Goal: Task Accomplishment & Management: Manage account settings

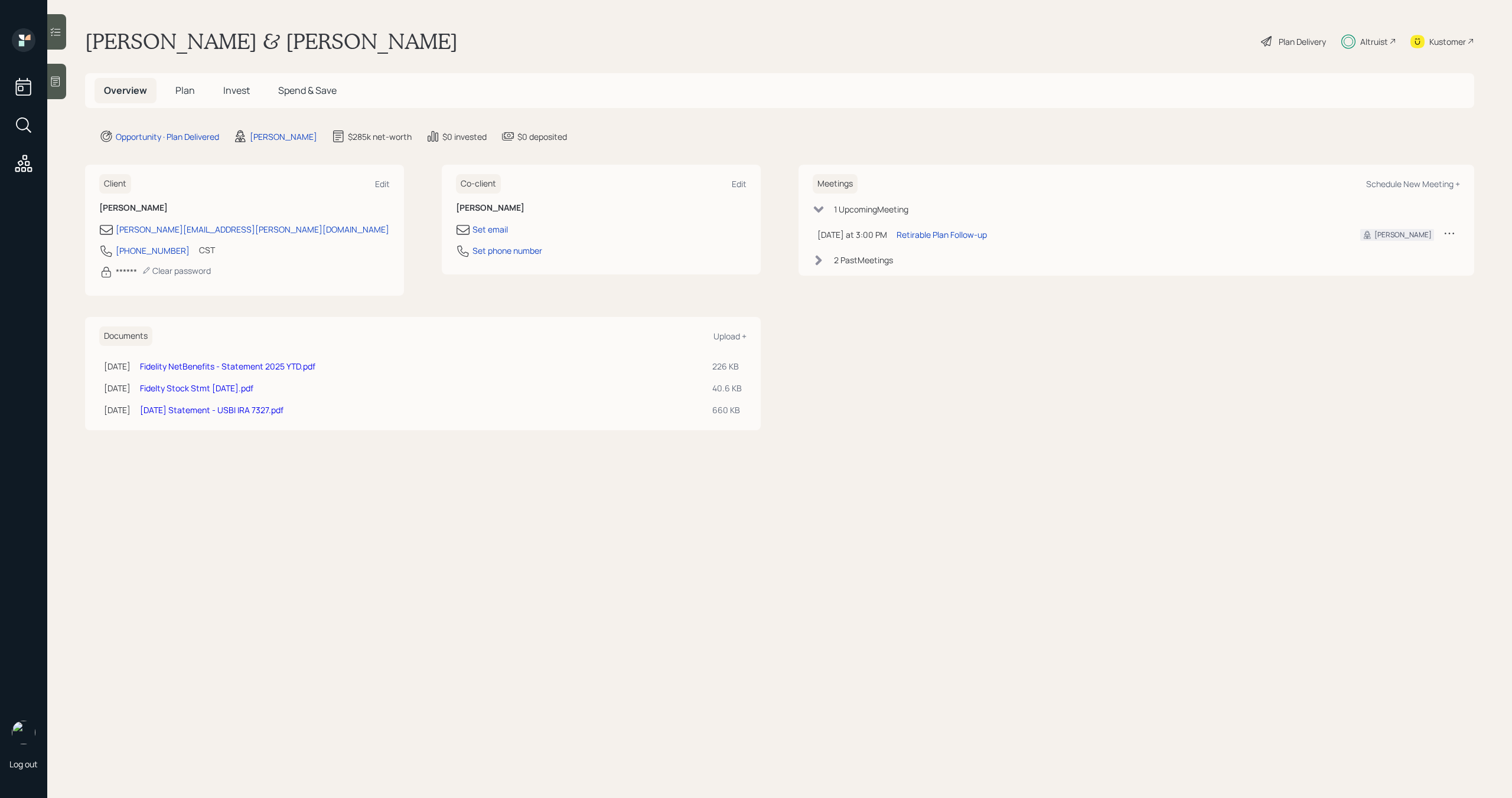
click at [238, 92] on span "Invest" at bounding box center [237, 90] width 27 height 13
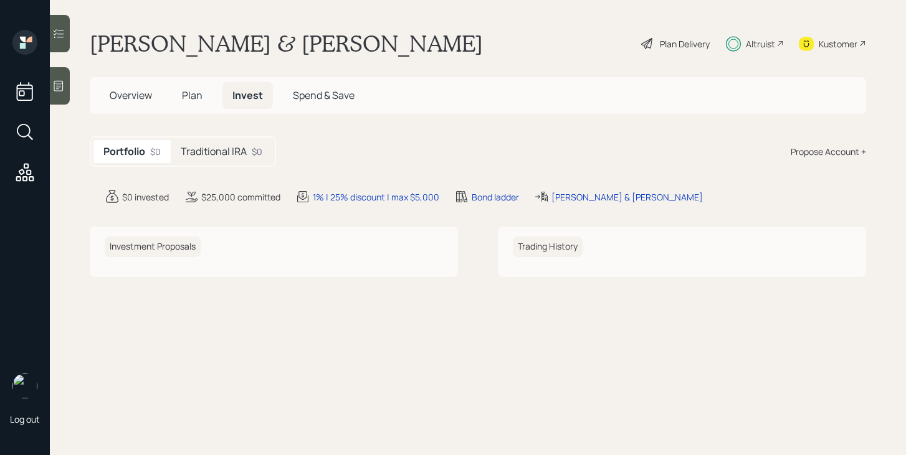
click at [194, 101] on span "Plan" at bounding box center [192, 95] width 21 height 14
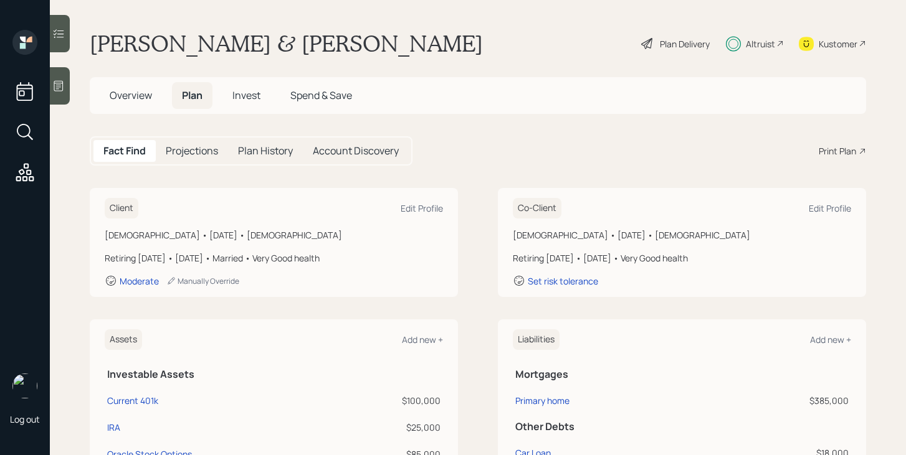
click at [254, 98] on span "Invest" at bounding box center [246, 95] width 28 height 14
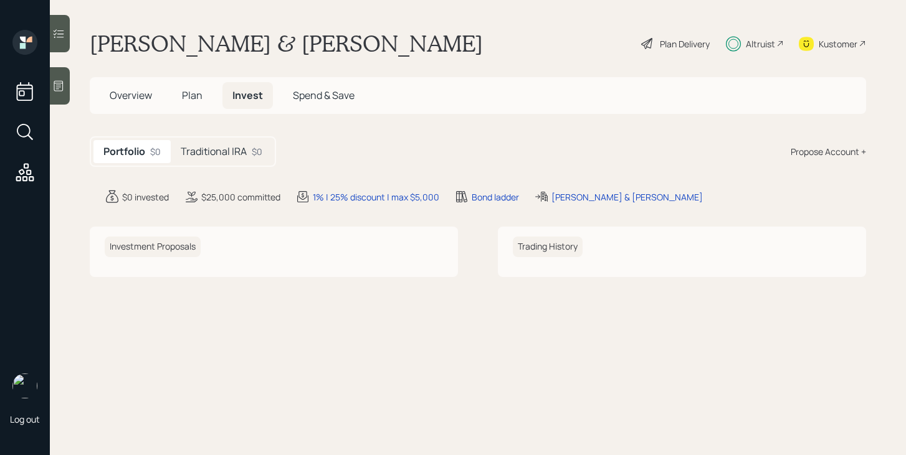
click at [242, 154] on h5 "Traditional IRA" at bounding box center [214, 152] width 66 height 12
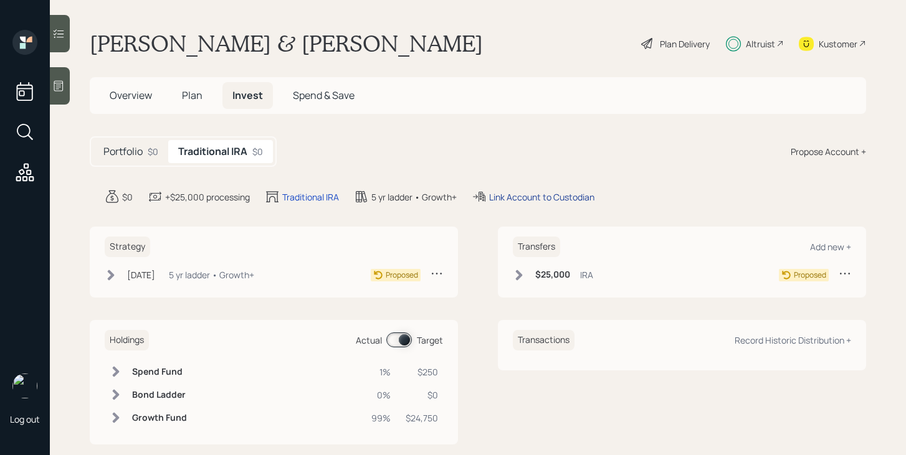
click at [555, 200] on div "Link Account to Custodian" at bounding box center [541, 197] width 105 height 13
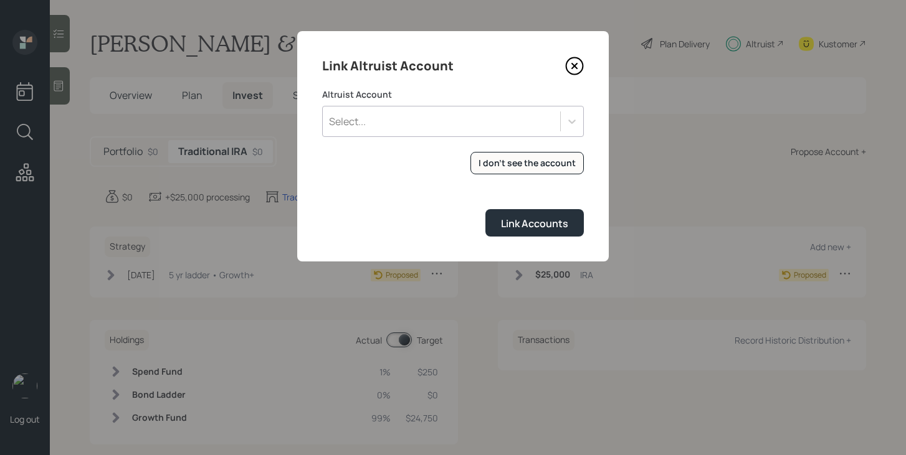
click at [518, 117] on div "Select..." at bounding box center [441, 121] width 237 height 21
click at [414, 204] on form "Altruist Account Select... I don't see the account Altruist accounts are synced…" at bounding box center [453, 162] width 262 height 148
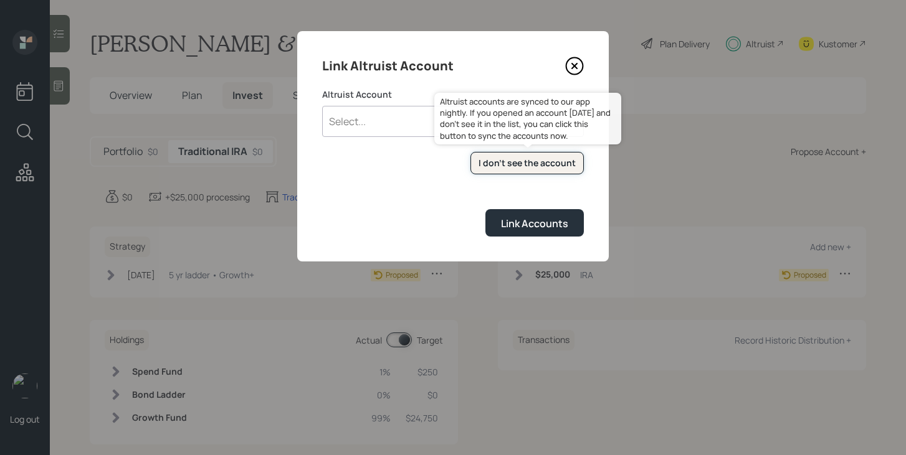
click at [526, 162] on div "I don't see the account" at bounding box center [527, 163] width 97 height 12
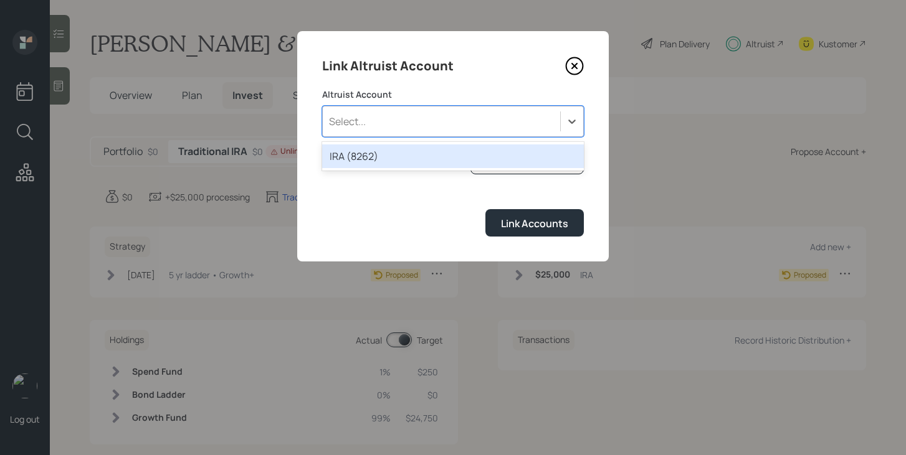
click at [403, 112] on div "Select..." at bounding box center [441, 121] width 237 height 21
click at [393, 155] on div "IRA (8262)" at bounding box center [453, 157] width 262 height 24
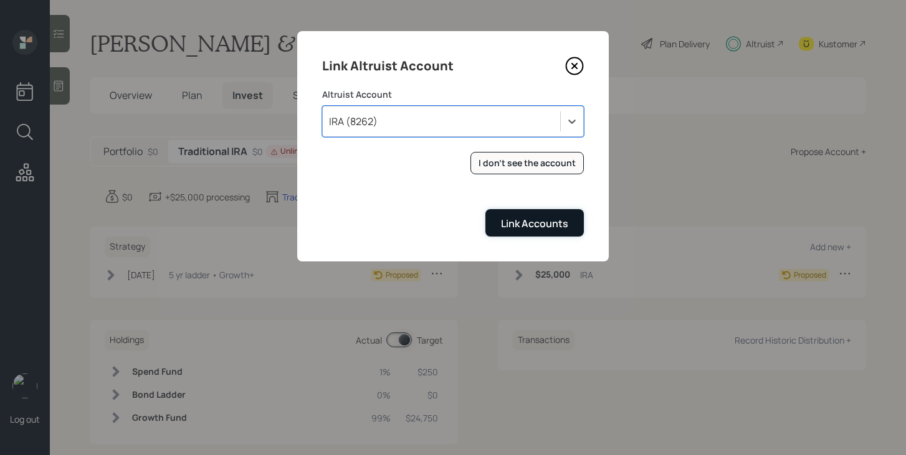
click at [529, 226] on div "Link Accounts" at bounding box center [534, 224] width 67 height 14
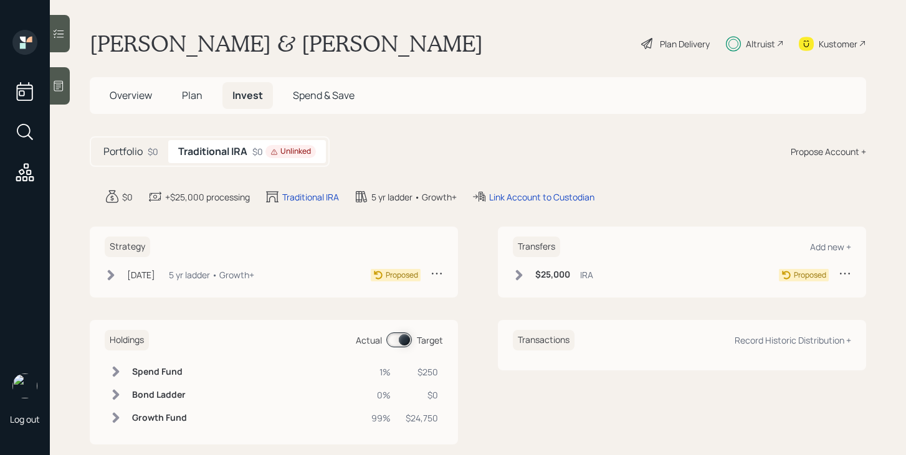
click at [117, 273] on icon at bounding box center [111, 275] width 12 height 12
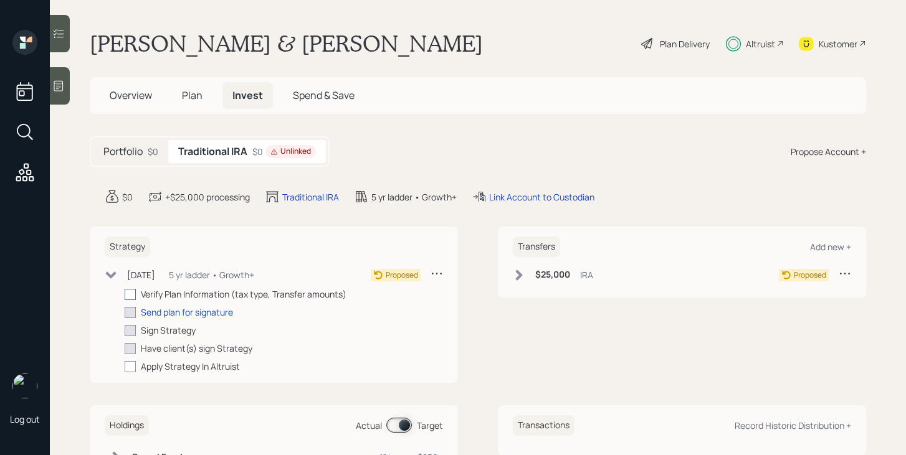
click at [132, 295] on div at bounding box center [130, 294] width 11 height 11
click at [125, 295] on input "checkbox" at bounding box center [124, 294] width 1 height 1
checkbox input "true"
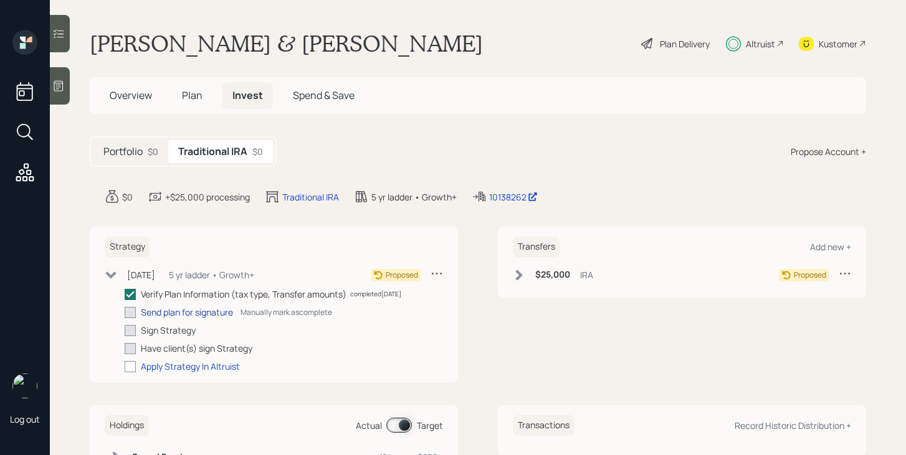
click at [156, 315] on div "Send plan for signature" at bounding box center [187, 312] width 92 height 13
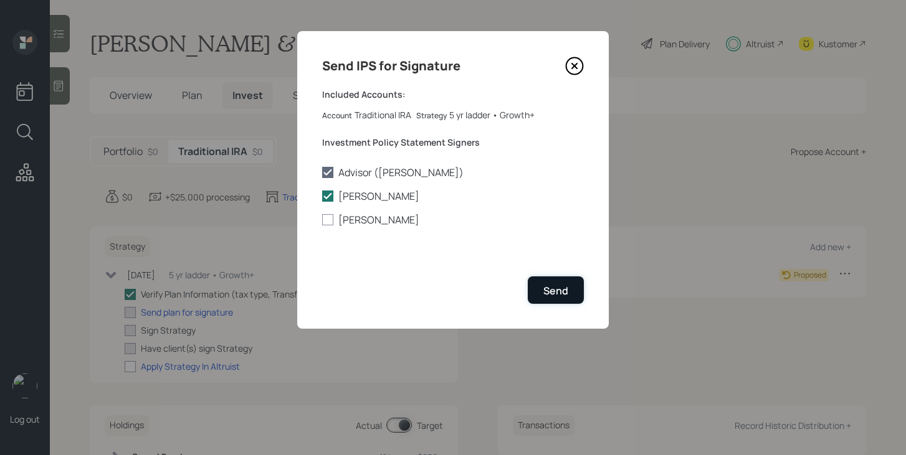
click at [568, 292] on button "Send" at bounding box center [556, 290] width 56 height 27
checkbox input "true"
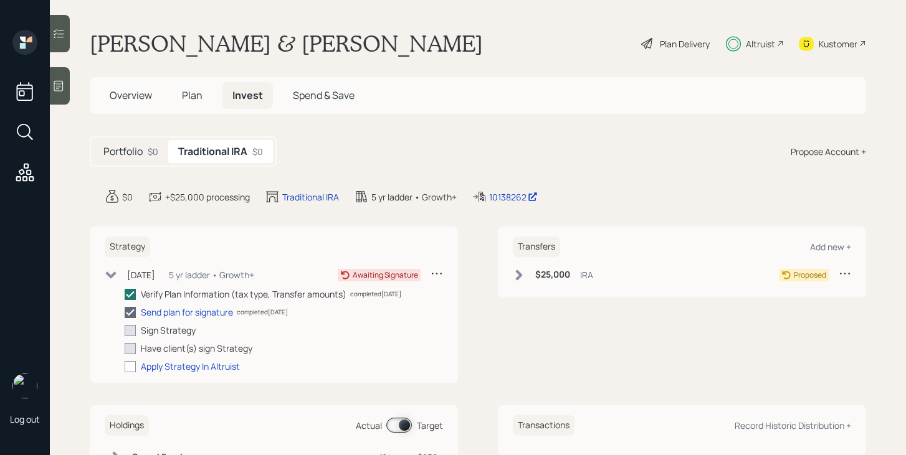
click at [516, 279] on icon at bounding box center [519, 275] width 12 height 12
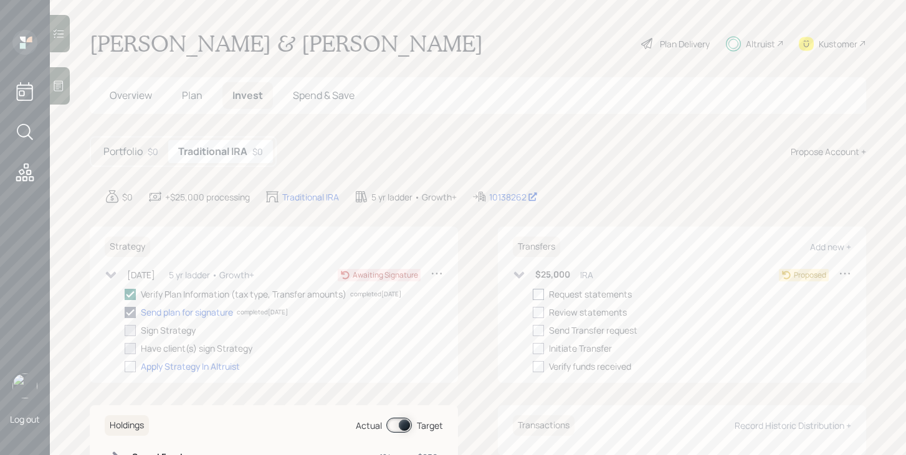
click at [540, 293] on div at bounding box center [538, 294] width 11 height 11
click at [533, 294] on input "checkbox" at bounding box center [532, 294] width 1 height 1
checkbox input "true"
click at [536, 311] on div at bounding box center [538, 312] width 11 height 11
click at [533, 312] on input "checkbox" at bounding box center [532, 312] width 1 height 1
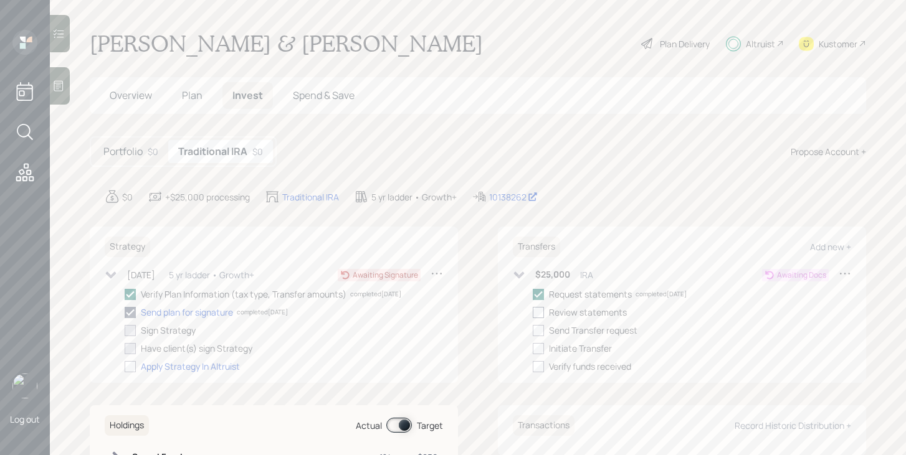
checkbox input "true"
click at [517, 272] on icon at bounding box center [519, 275] width 12 height 12
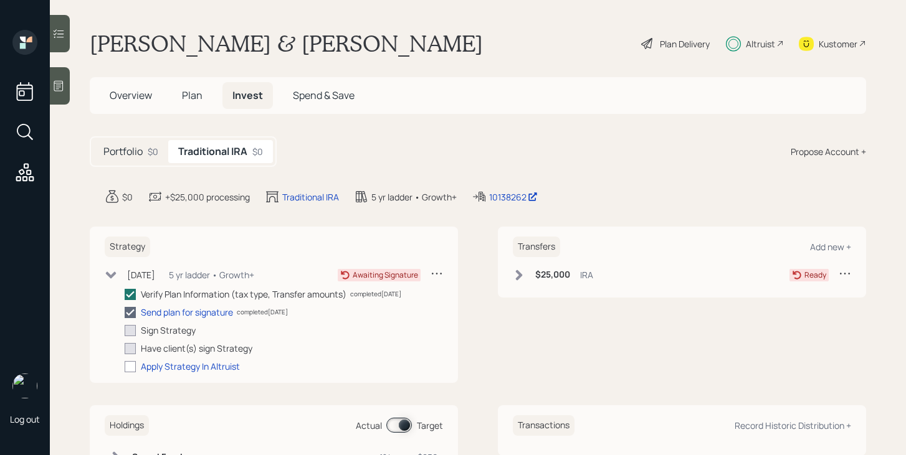
click at [145, 92] on span "Overview" at bounding box center [131, 95] width 42 height 14
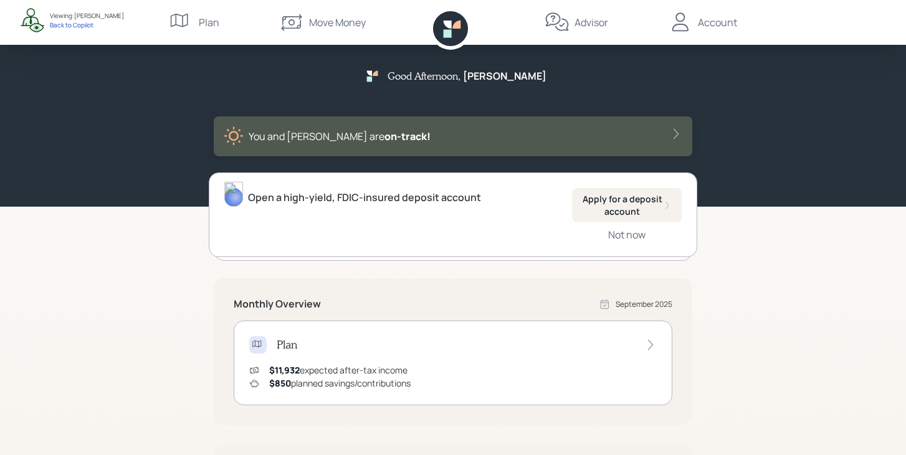
scroll to position [317, 0]
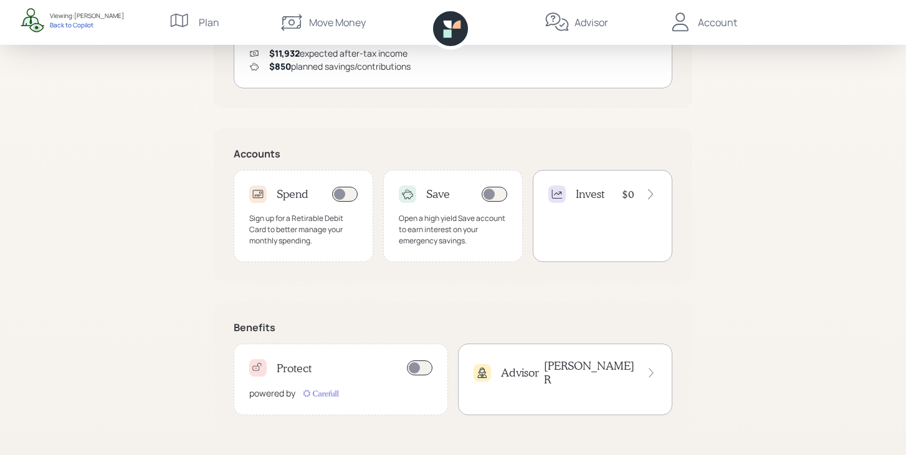
click at [596, 196] on h4 "Invest" at bounding box center [590, 195] width 29 height 14
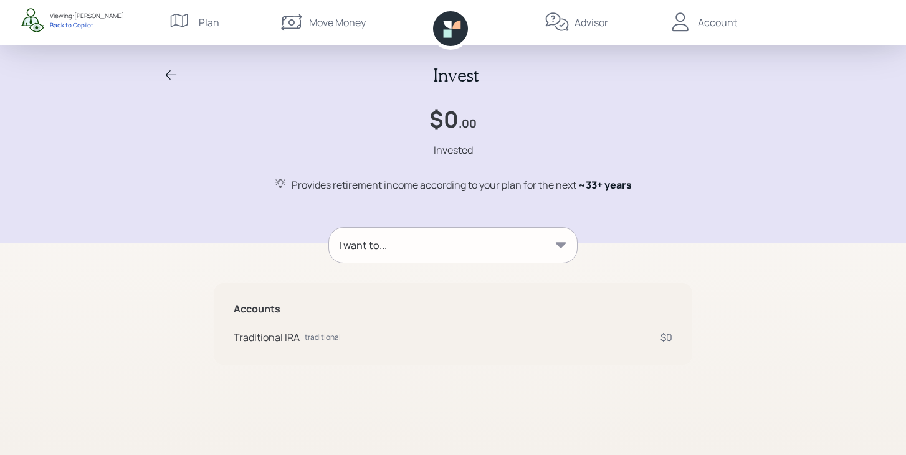
click at [172, 77] on icon at bounding box center [171, 75] width 15 height 15
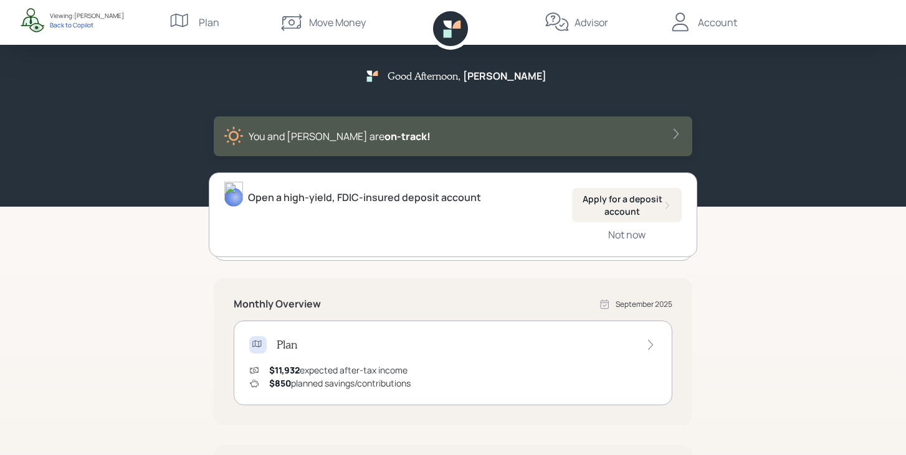
click at [212, 27] on div "Plan" at bounding box center [209, 22] width 21 height 15
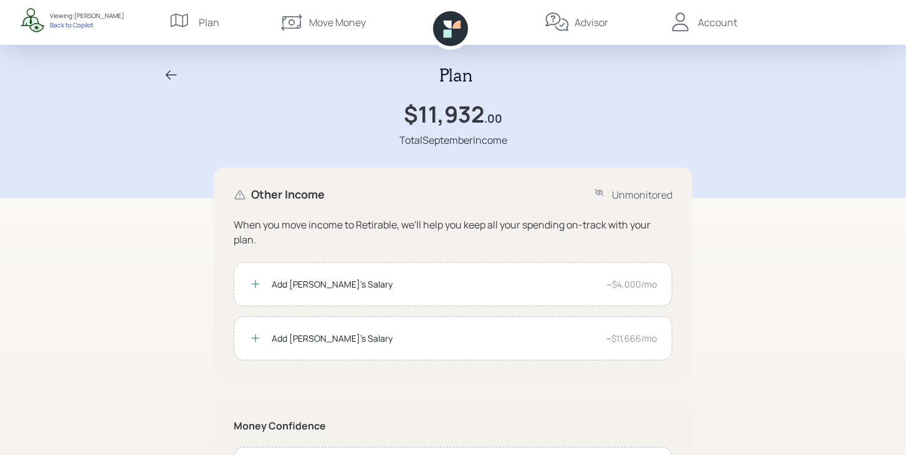
click at [458, 32] on icon at bounding box center [450, 28] width 35 height 35
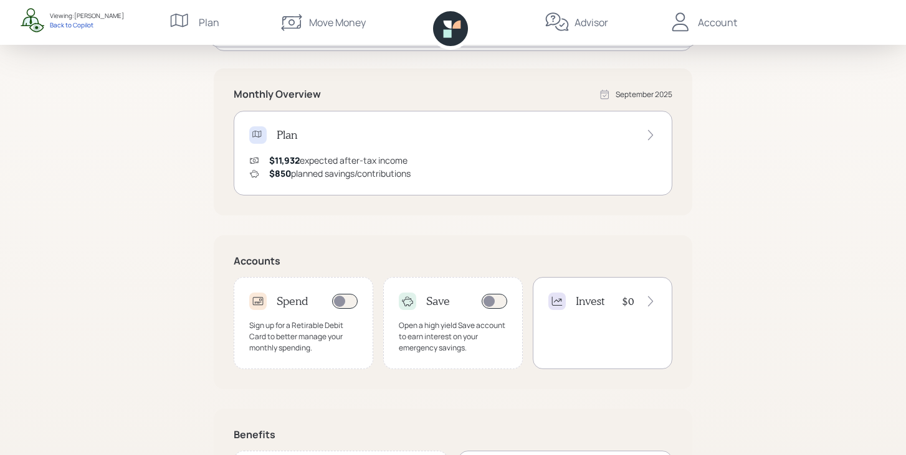
scroll to position [317, 0]
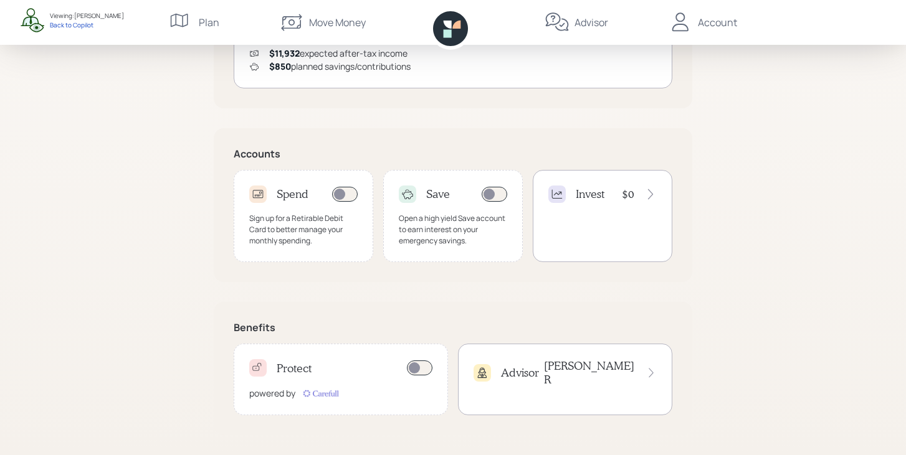
click at [621, 366] on h4 "[PERSON_NAME]" at bounding box center [590, 373] width 92 height 27
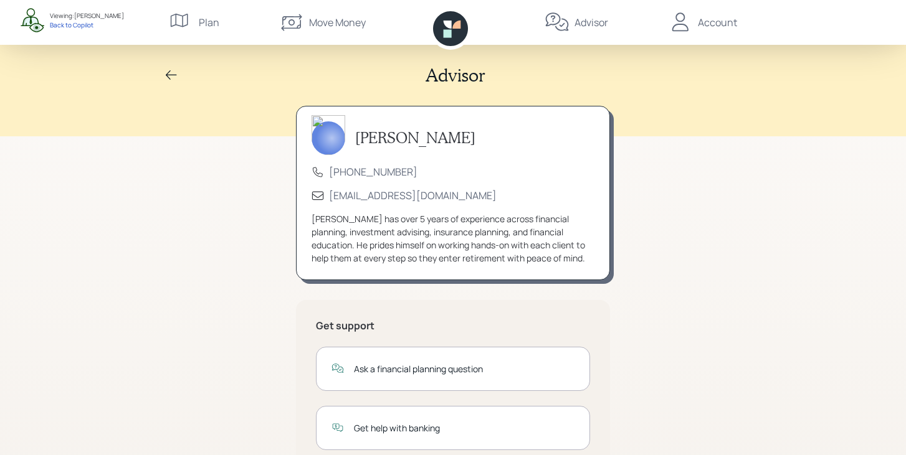
click at [722, 32] on div "Account" at bounding box center [702, 22] width 69 height 45
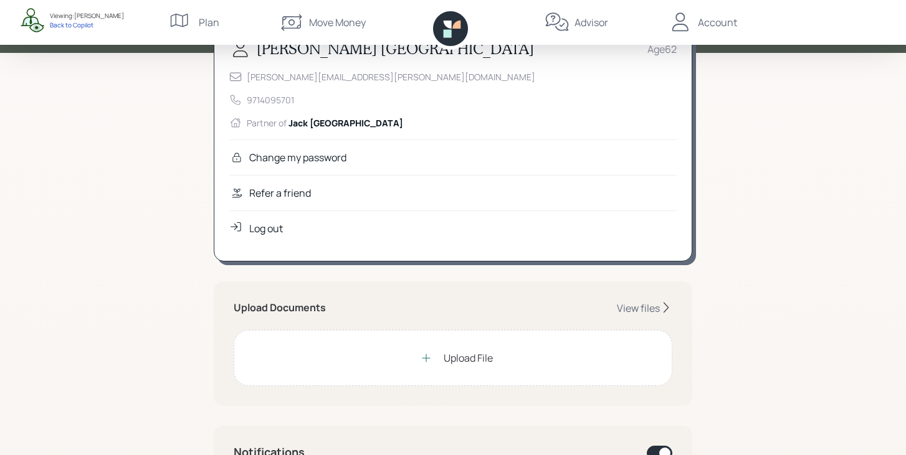
scroll to position [45, 0]
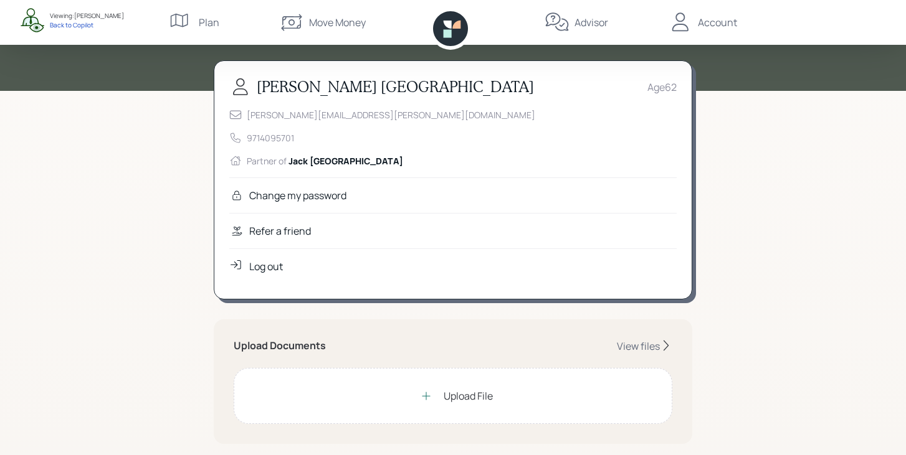
click at [315, 232] on div "Refer a friend" at bounding box center [452, 231] width 447 height 36
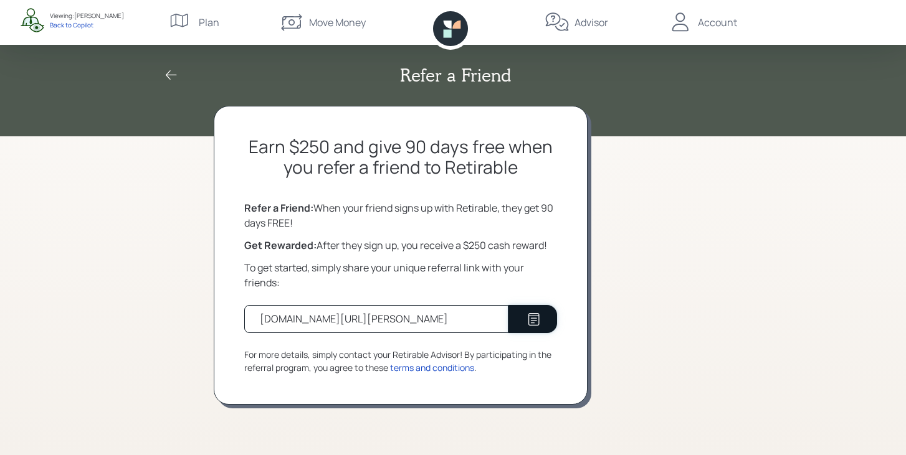
click at [538, 318] on icon at bounding box center [533, 319] width 11 height 12
drag, startPoint x: 252, startPoint y: 148, endPoint x: 333, endPoint y: 148, distance: 81.6
click at [333, 148] on h2 "Earn $250 and give 90 days free when you refer a friend to Retirable" at bounding box center [400, 157] width 313 height 42
drag, startPoint x: 405, startPoint y: 144, endPoint x: 552, endPoint y: 146, distance: 147.1
click at [552, 146] on h2 "Earn $250 and give 90 days free when you refer a friend to Retirable" at bounding box center [400, 157] width 313 height 42
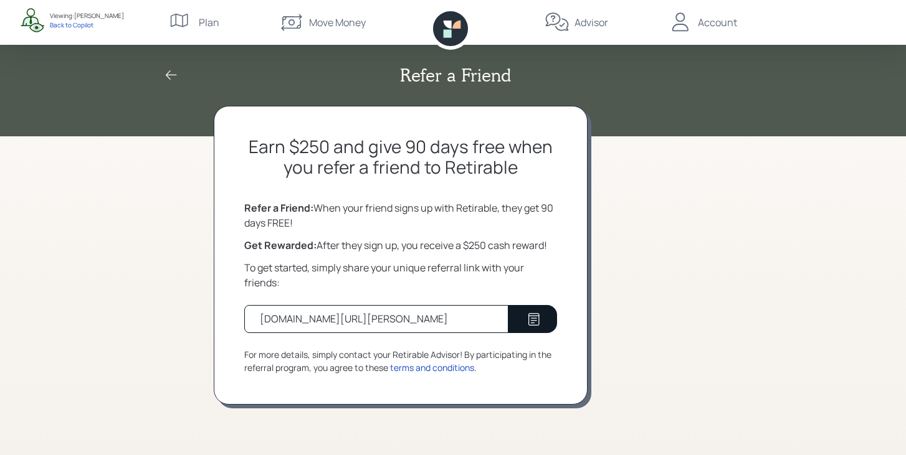
click at [615, 194] on div "Earn $250 and give 90 days free when you refer a friend to Retirable Refer a Fr…" at bounding box center [453, 281] width 479 height 350
click at [452, 44] on icon at bounding box center [450, 28] width 35 height 35
